Goal: Information Seeking & Learning: Learn about a topic

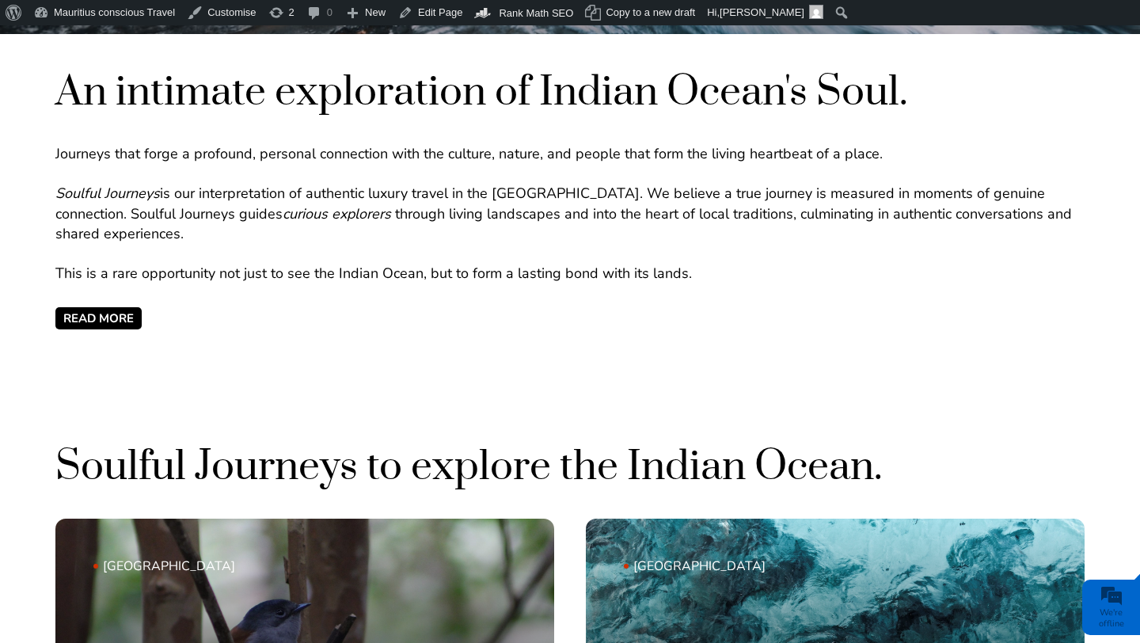
scroll to position [636, 0]
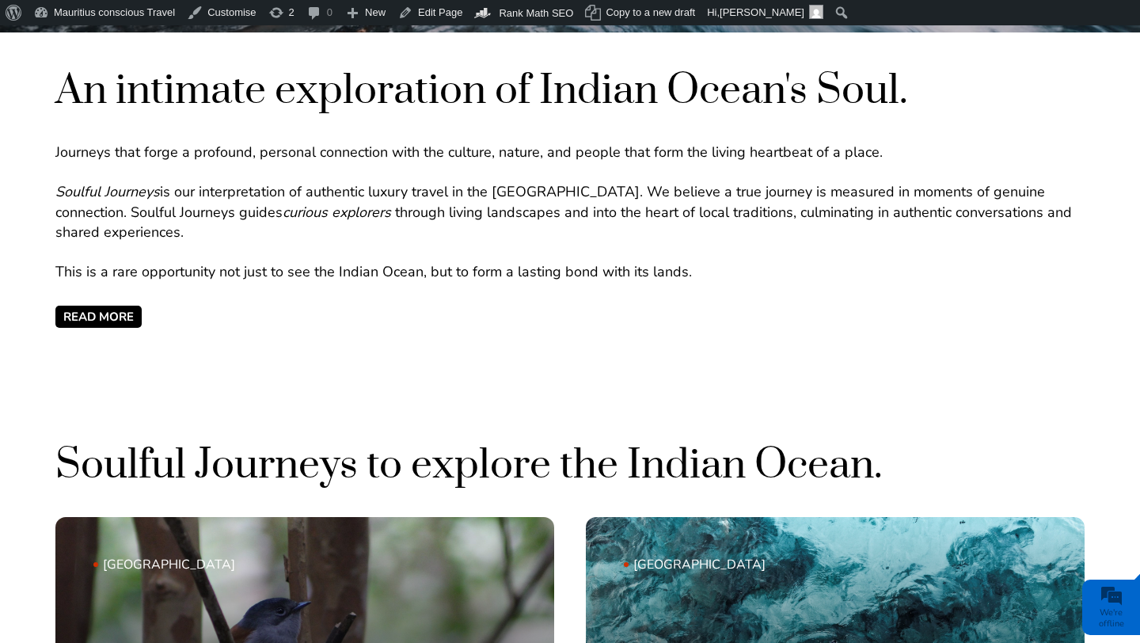
click at [130, 322] on span "READ MORE" at bounding box center [98, 317] width 86 height 22
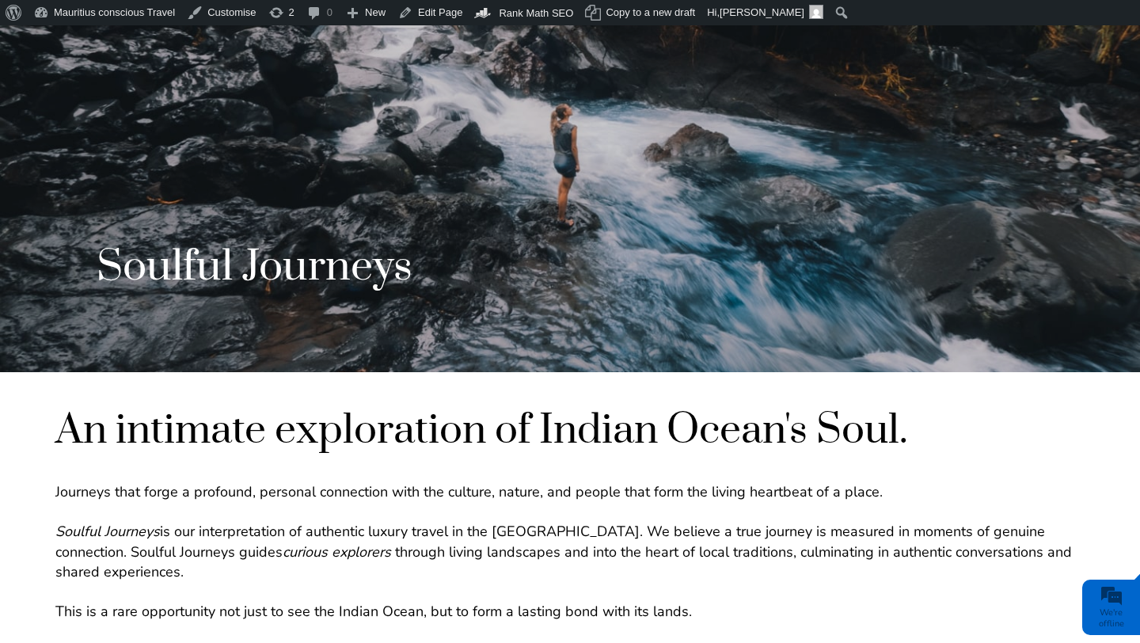
scroll to position [0, 0]
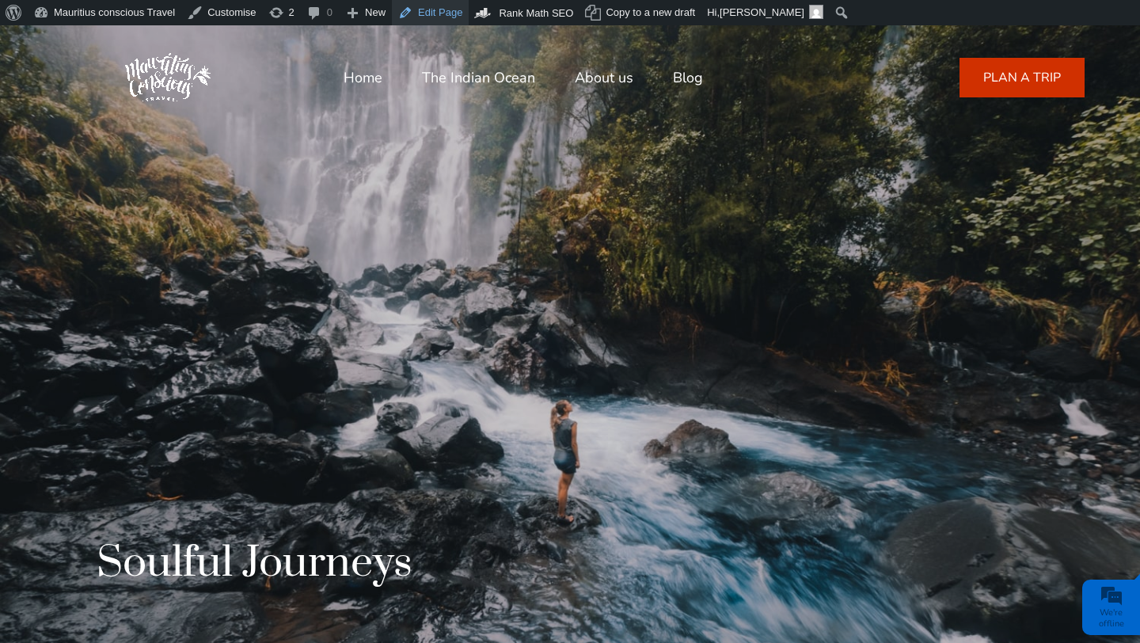
click at [435, 11] on link "Edit Page" at bounding box center [430, 12] width 77 height 25
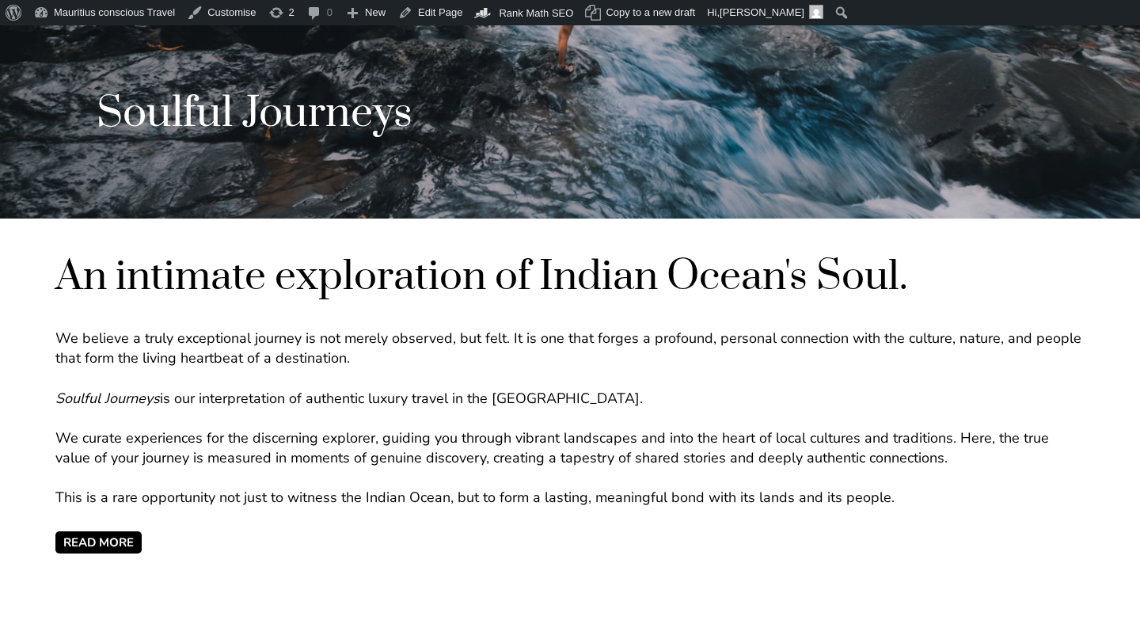
scroll to position [450, 0]
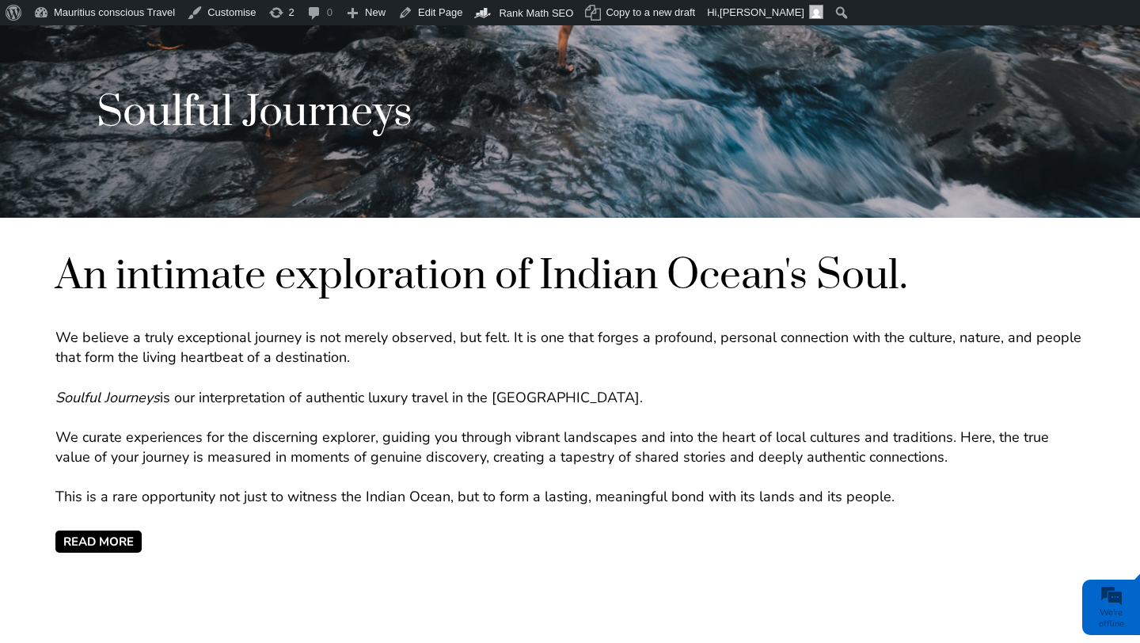
click at [124, 536] on span "READ MORE" at bounding box center [98, 541] width 86 height 22
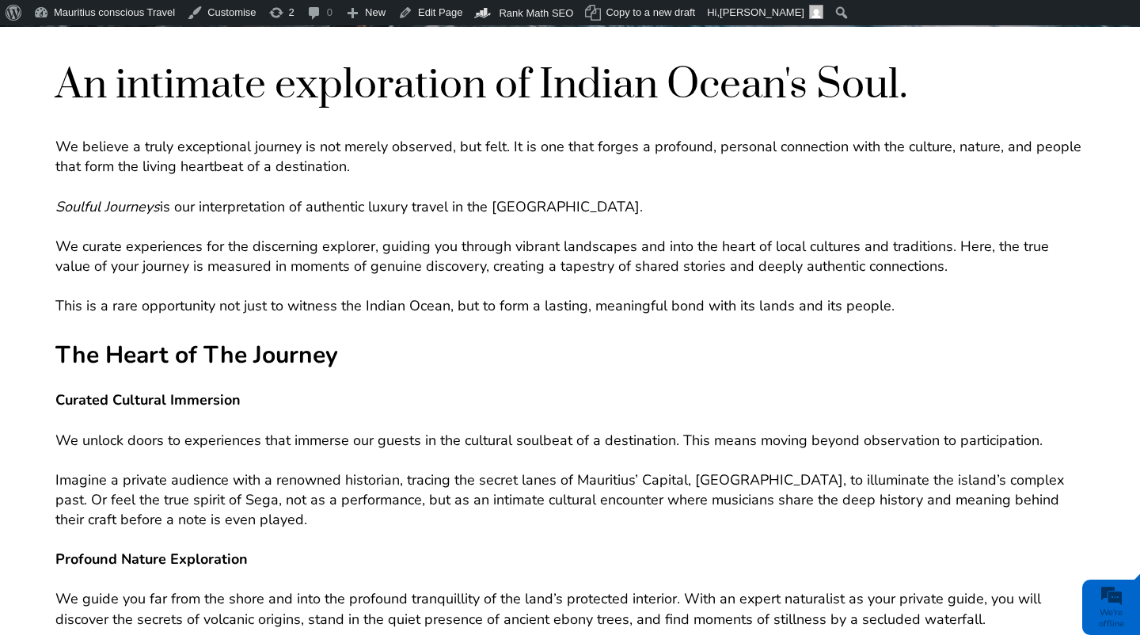
scroll to position [0, 0]
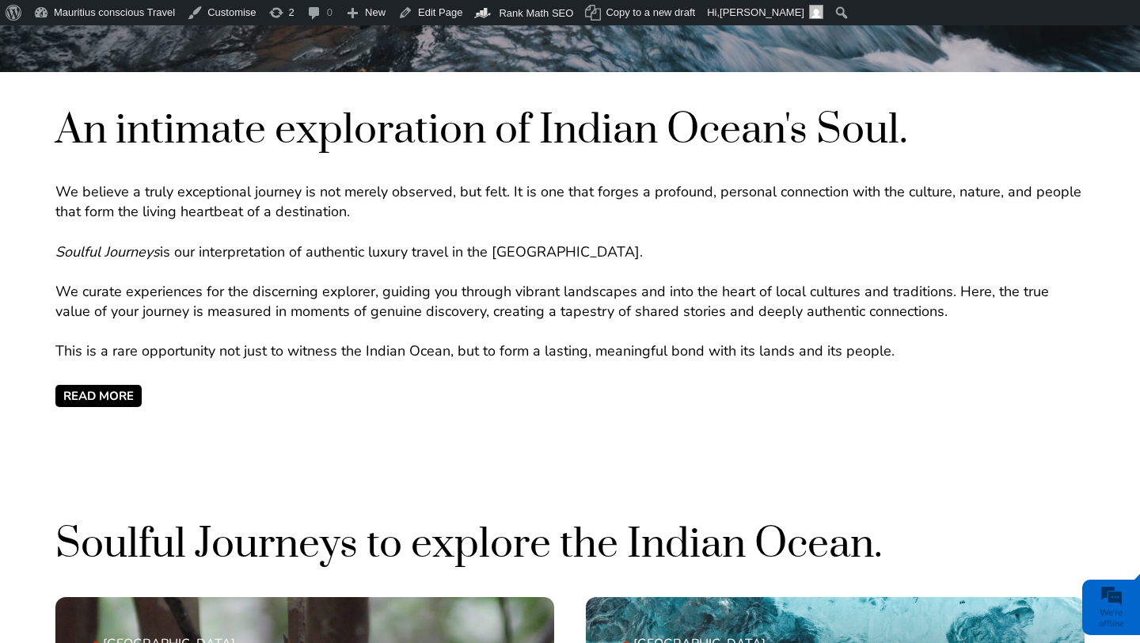
scroll to position [594, 0]
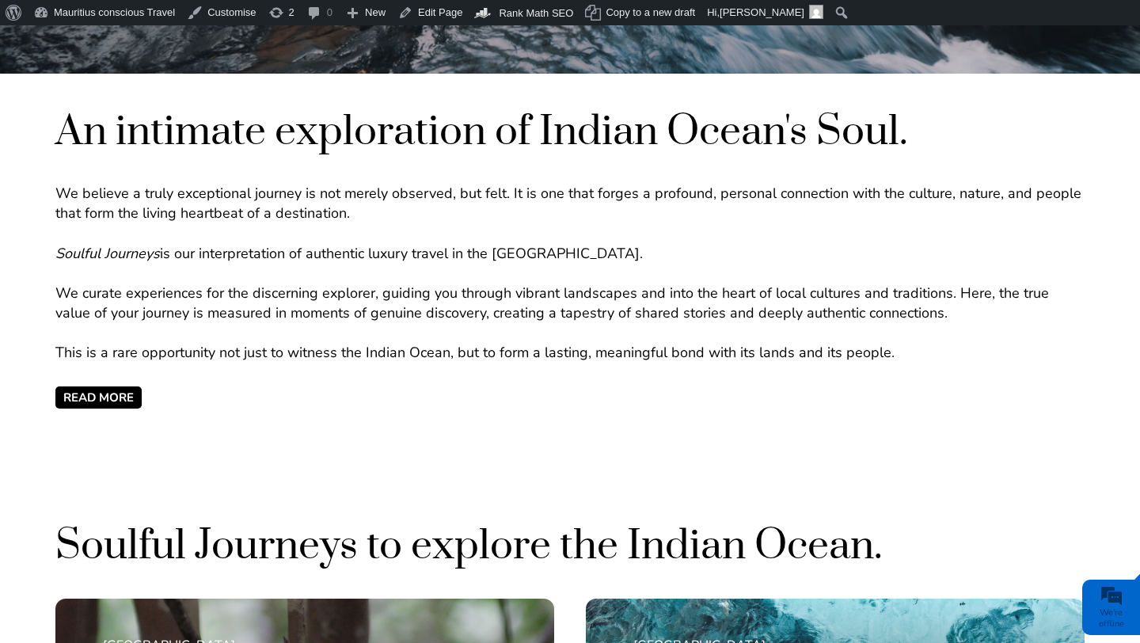
click at [102, 400] on span "READ MORE" at bounding box center [98, 397] width 86 height 22
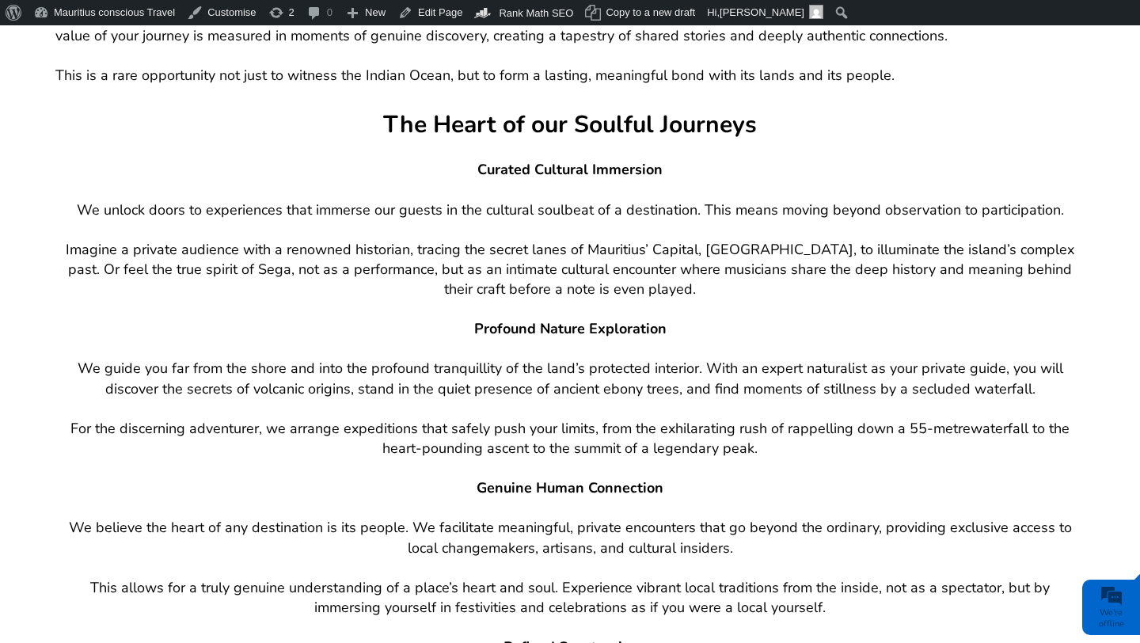
scroll to position [875, 0]
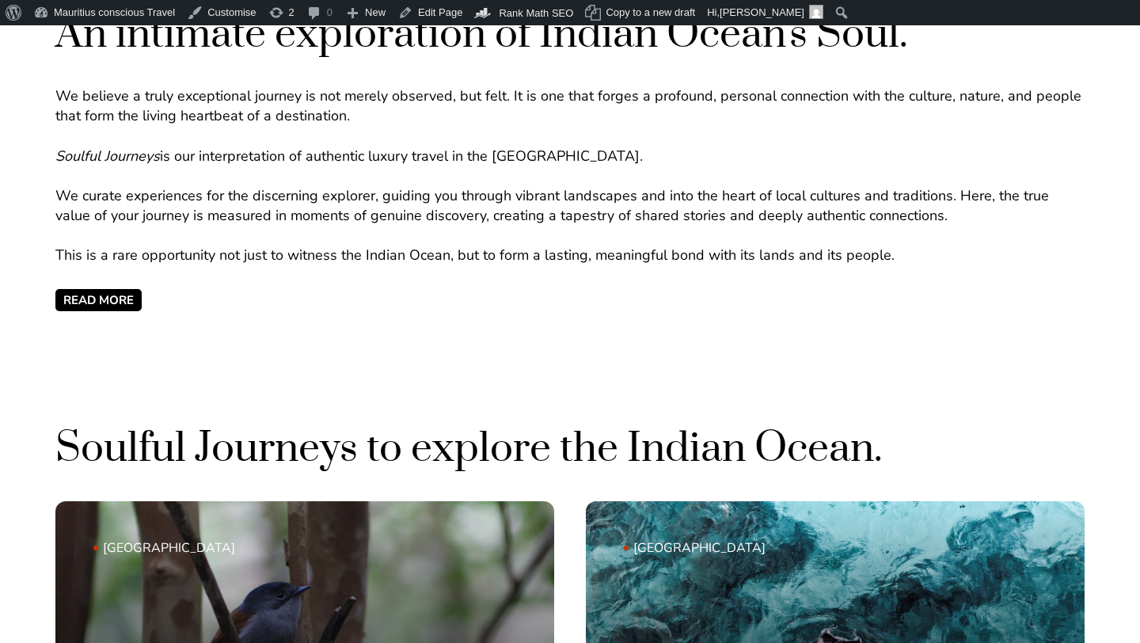
scroll to position [693, 0]
click at [104, 301] on span "READ MORE" at bounding box center [98, 299] width 86 height 22
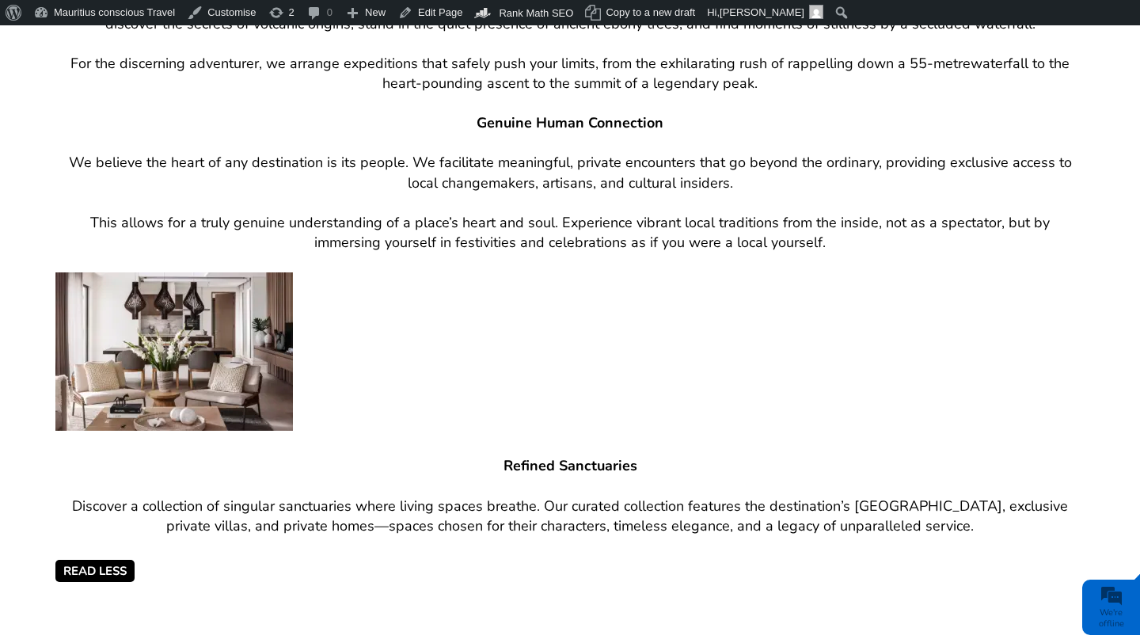
scroll to position [1238, 0]
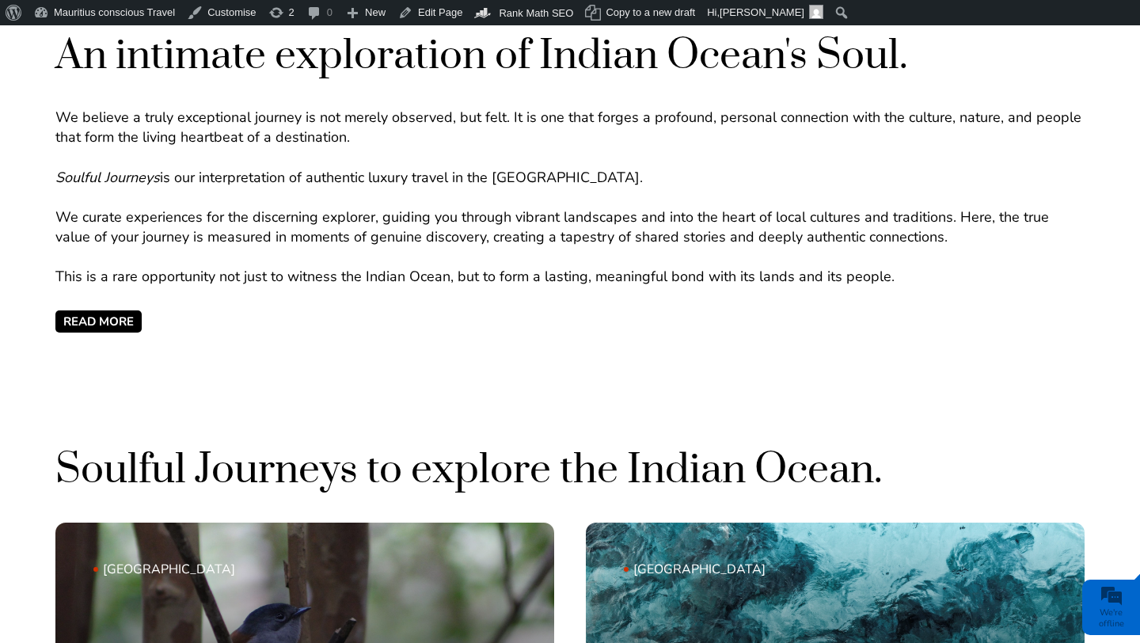
scroll to position [670, 0]
click at [111, 320] on span "READ MORE" at bounding box center [98, 321] width 86 height 22
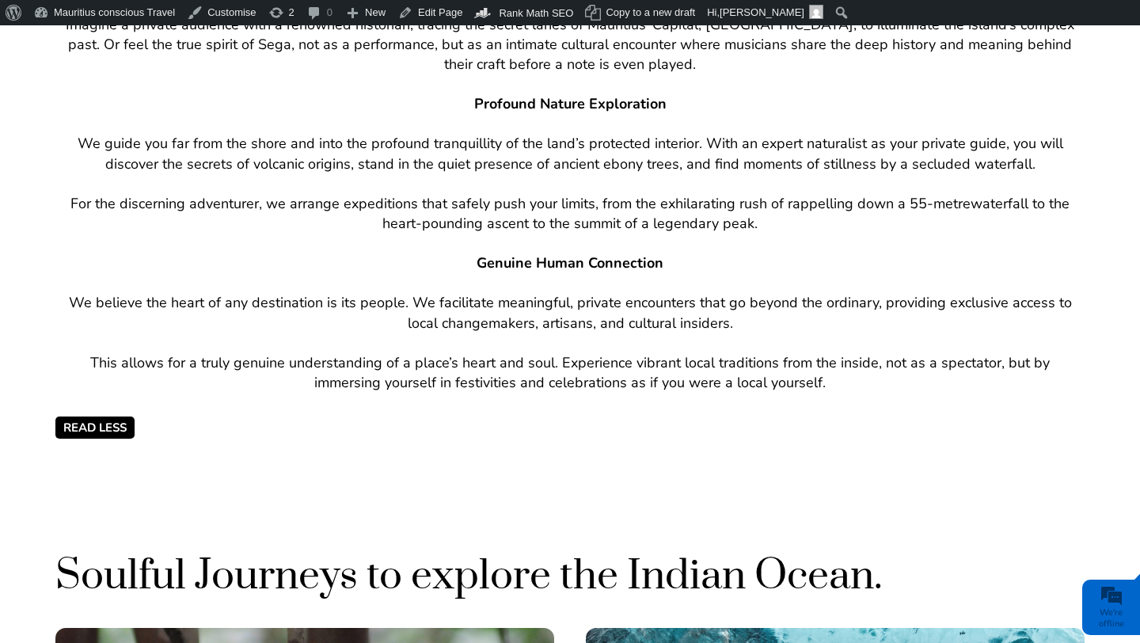
scroll to position [0, 0]
click at [123, 431] on span "Read Less" at bounding box center [94, 427] width 79 height 22
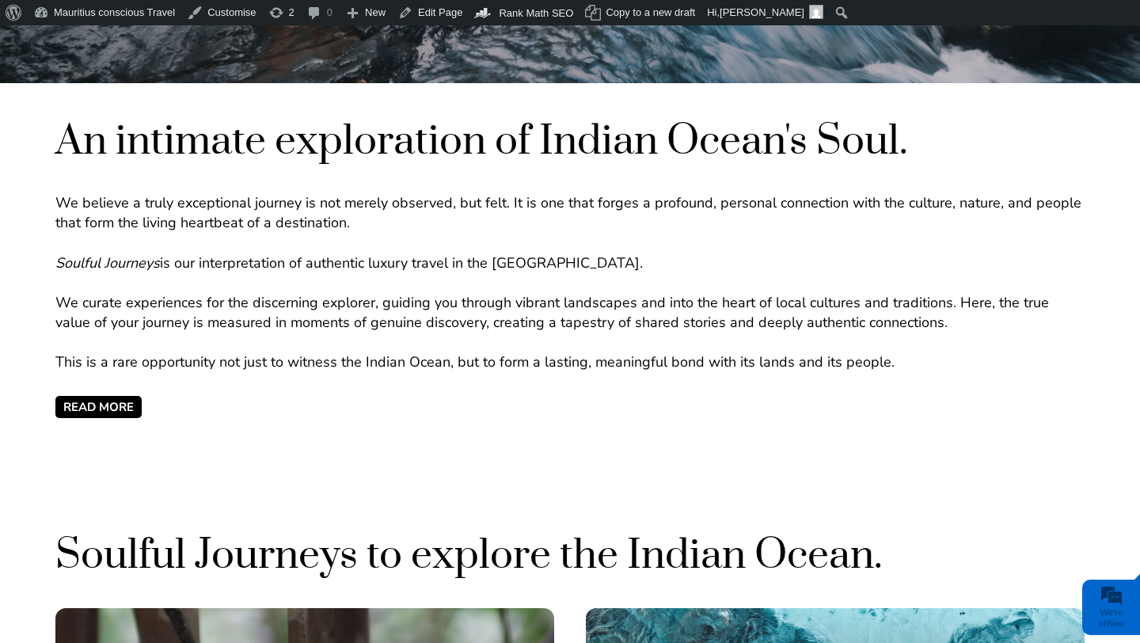
scroll to position [582, 0]
